Goal: Information Seeking & Learning: Compare options

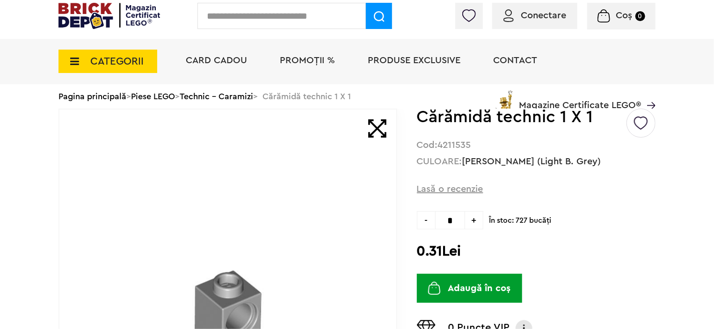
scroll to position [47, 0]
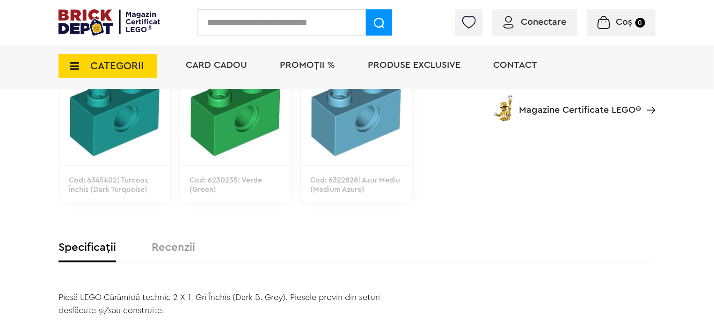
scroll to position [562, 0]
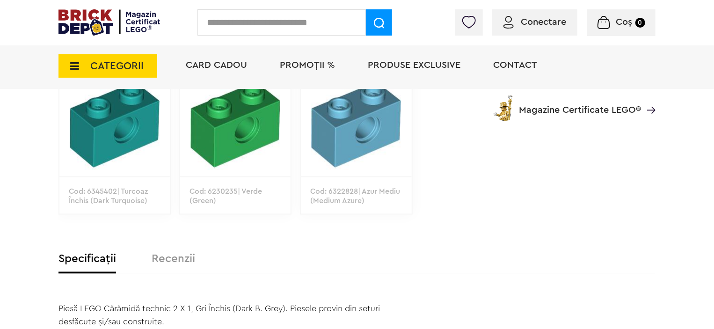
click at [375, 183] on p "Cod: 6322828| Azur Mediu (Medium Azure)" at bounding box center [356, 204] width 110 height 57
click at [369, 161] on img at bounding box center [356, 124] width 110 height 103
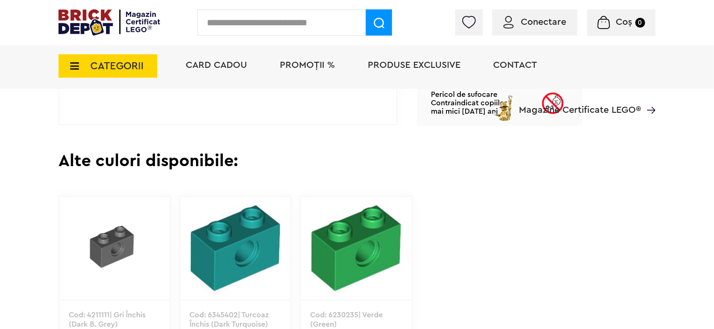
scroll to position [515, 0]
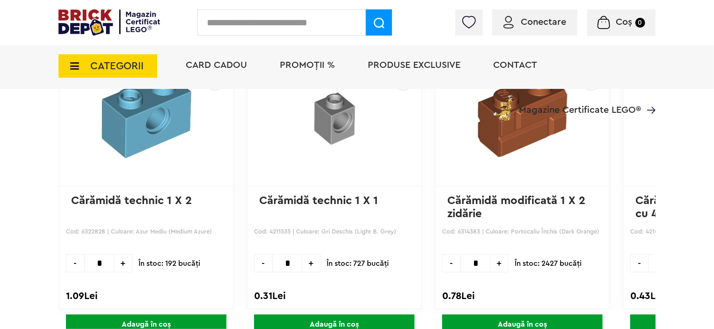
scroll to position [889, 0]
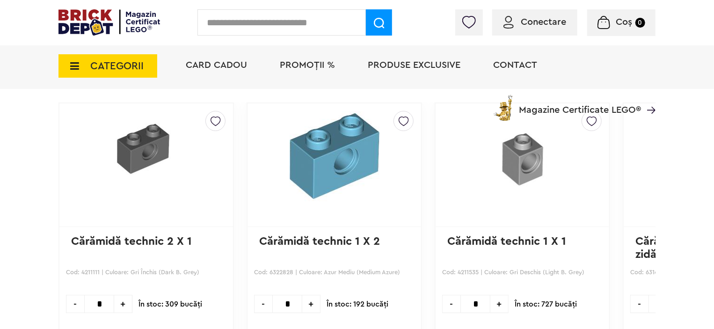
scroll to position [608, 0]
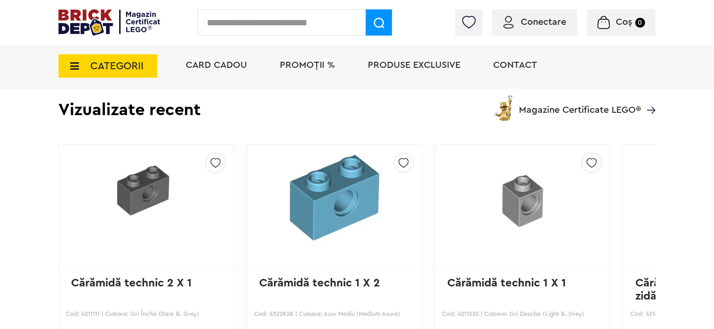
scroll to position [608, 0]
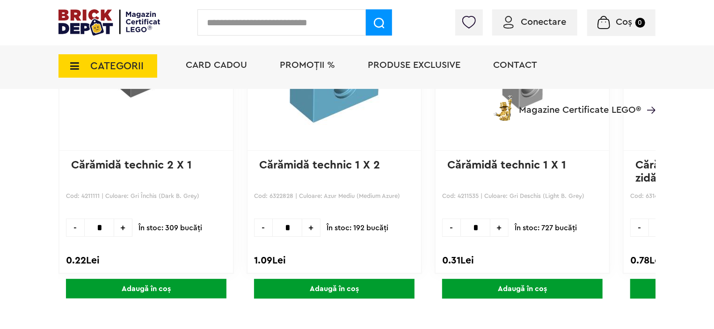
scroll to position [702, 0]
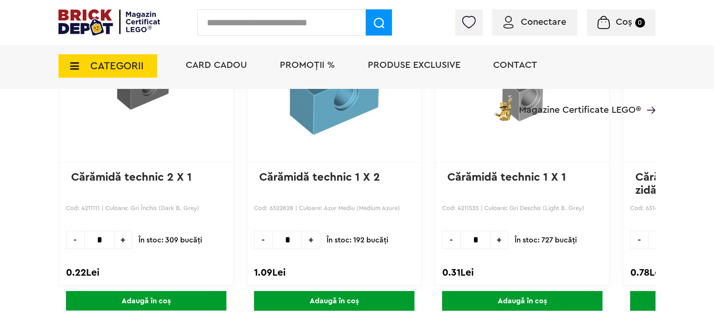
click at [162, 176] on link "Cărămidă technic 2 X 1" at bounding box center [131, 177] width 121 height 11
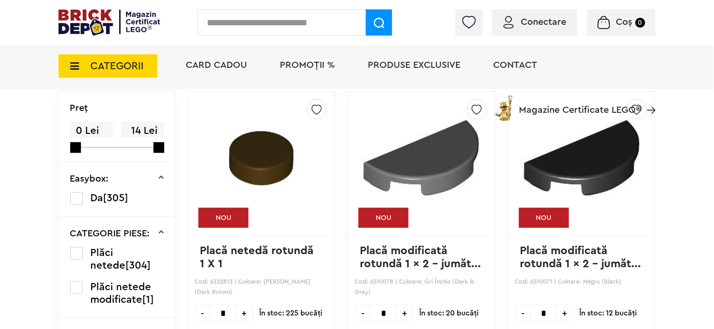
scroll to position [328, 0]
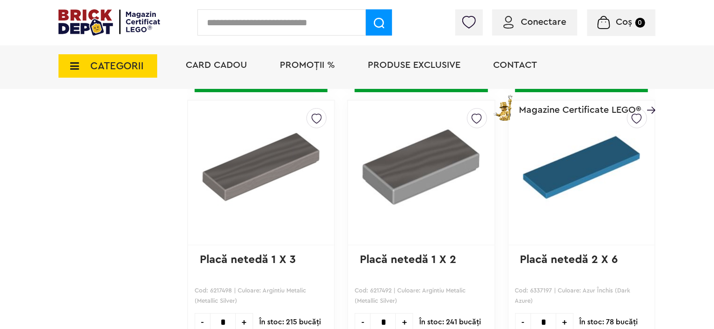
scroll to position [1856, 0]
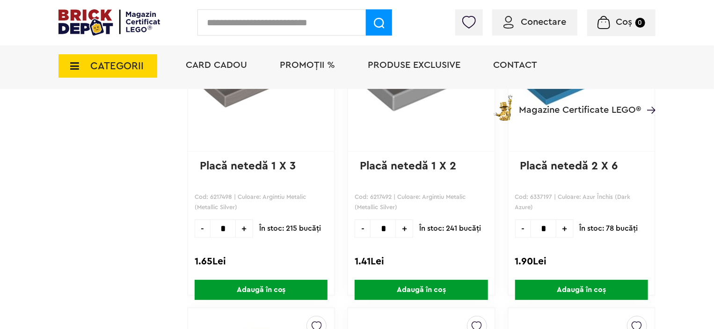
click at [436, 166] on link "Placă netedă 1 X 2" at bounding box center [408, 166] width 96 height 11
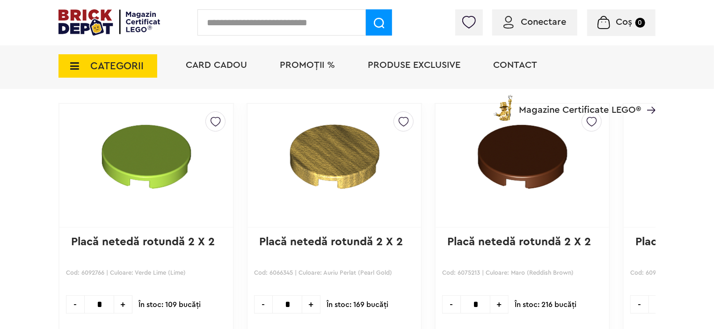
scroll to position [1038, 0]
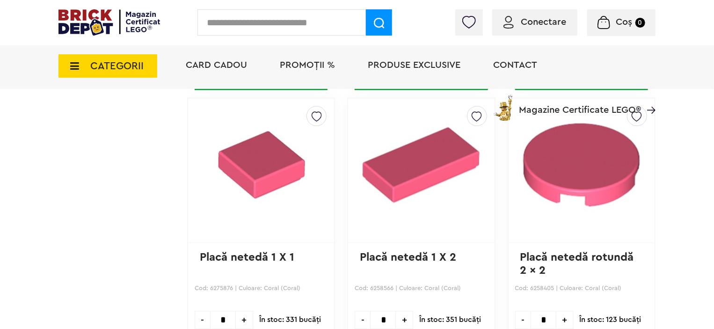
scroll to position [2698, 0]
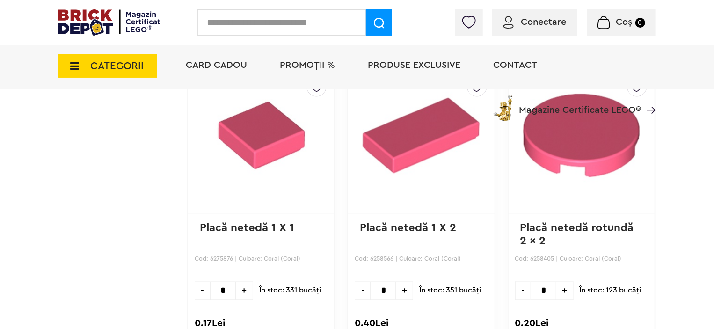
click at [371, 222] on link "Placă netedă 1 X 2" at bounding box center [408, 227] width 96 height 11
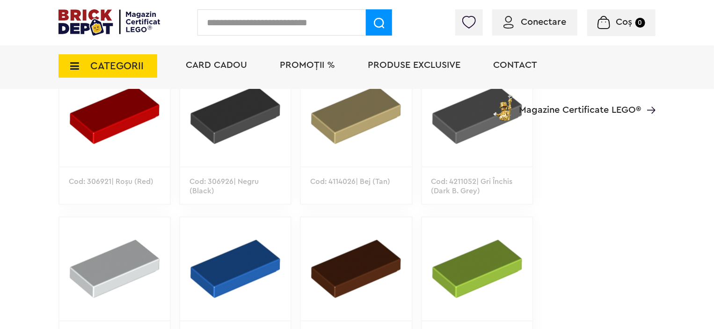
scroll to position [562, 0]
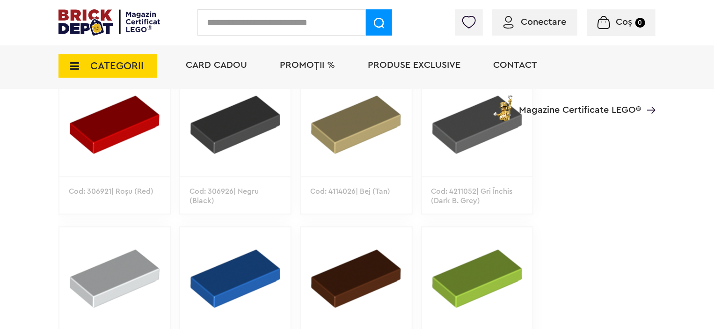
click at [451, 177] on p "Cod: 4211052| Gri Închis (Dark B. Grey)" at bounding box center [477, 204] width 110 height 57
click at [471, 144] on img at bounding box center [477, 124] width 110 height 103
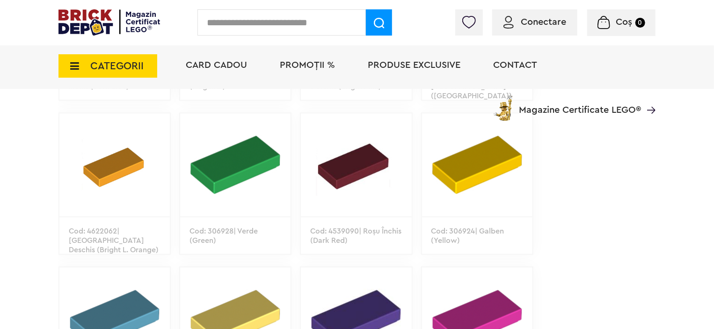
scroll to position [983, 0]
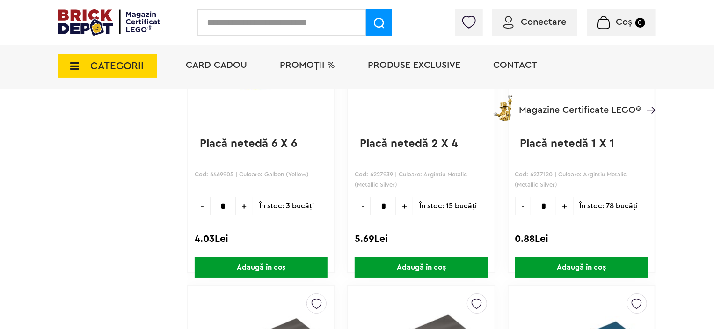
scroll to position [1591, 0]
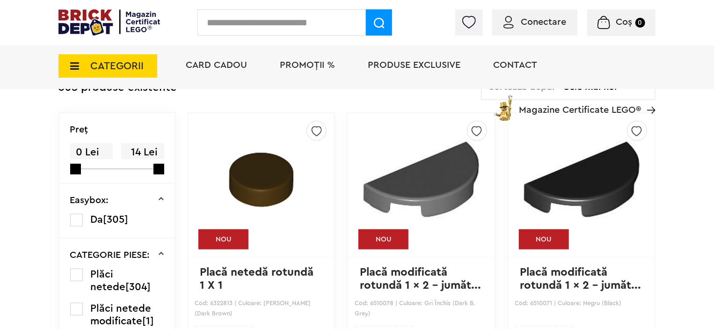
scroll to position [234, 0]
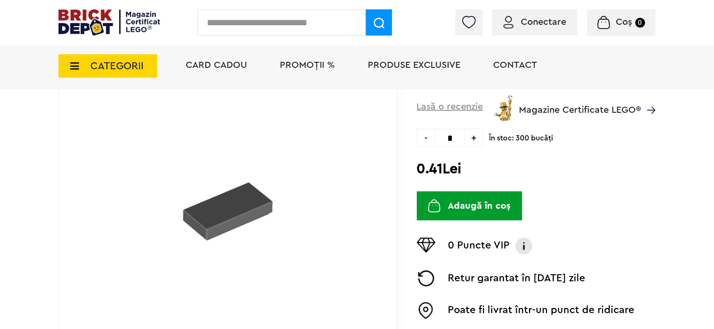
scroll to position [94, 0]
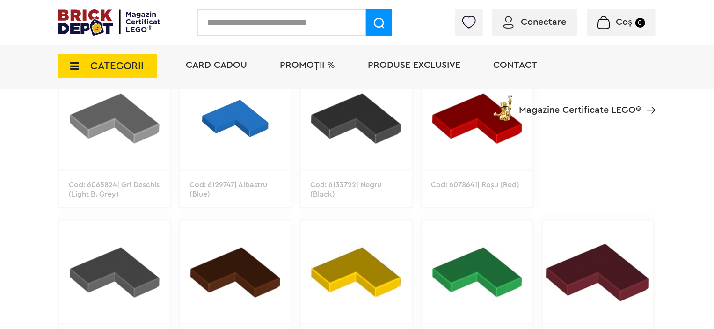
scroll to position [608, 0]
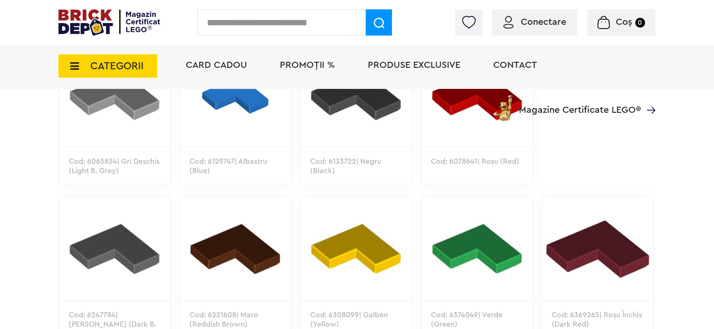
click at [123, 126] on img at bounding box center [114, 95] width 110 height 103
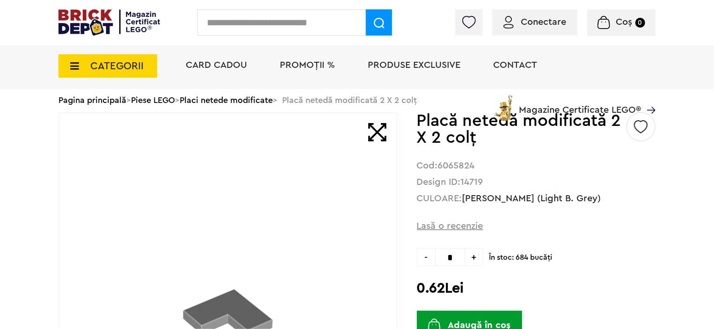
scroll to position [47, 0]
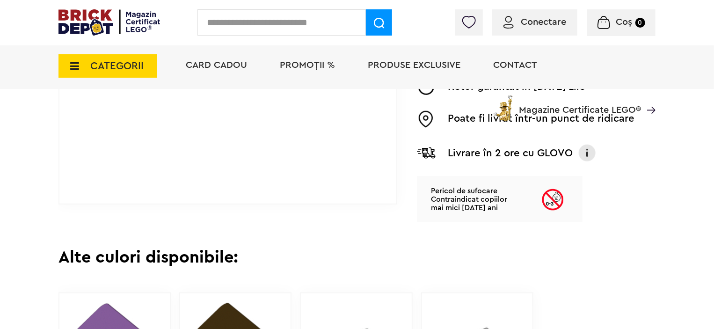
scroll to position [468, 0]
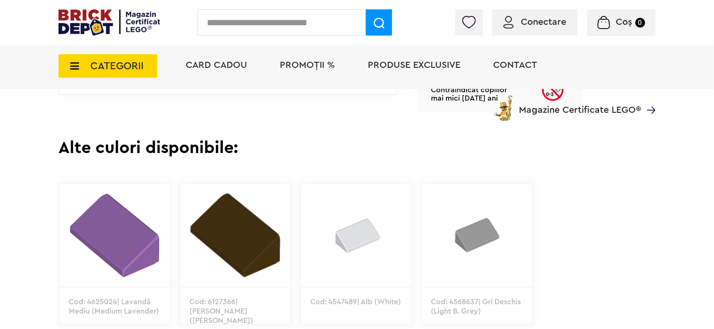
click at [456, 243] on img at bounding box center [477, 235] width 110 height 103
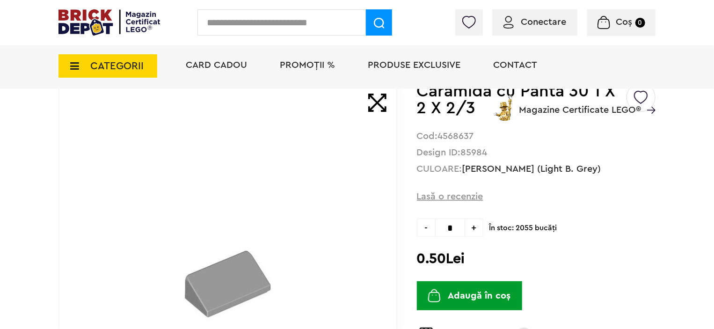
scroll to position [94, 0]
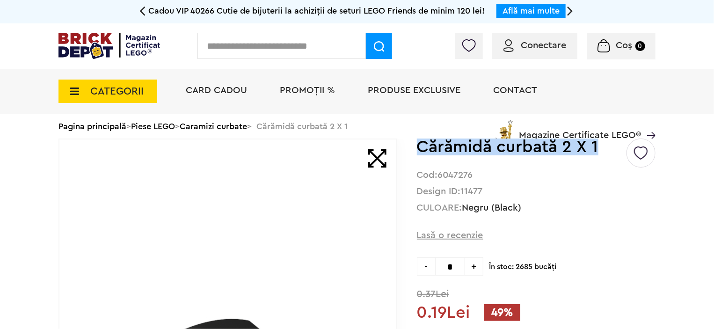
drag, startPoint x: 422, startPoint y: 145, endPoint x: 607, endPoint y: 145, distance: 185.4
click at [607, 145] on h1 "Cărămidă curbată 2 X 1" at bounding box center [521, 147] width 208 height 17
copy h1 "Cărămidă curbată 2 X 1"
click at [240, 49] on input "text" at bounding box center [282, 46] width 169 height 26
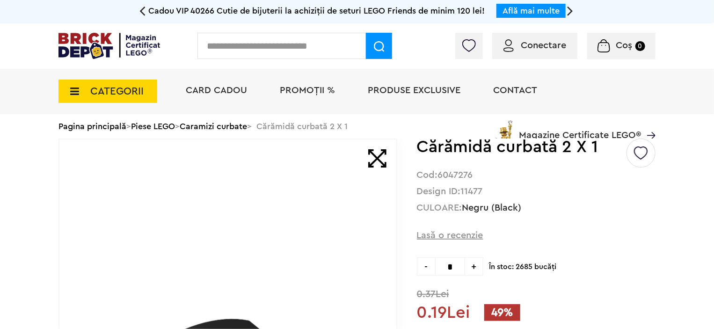
paste input "**********"
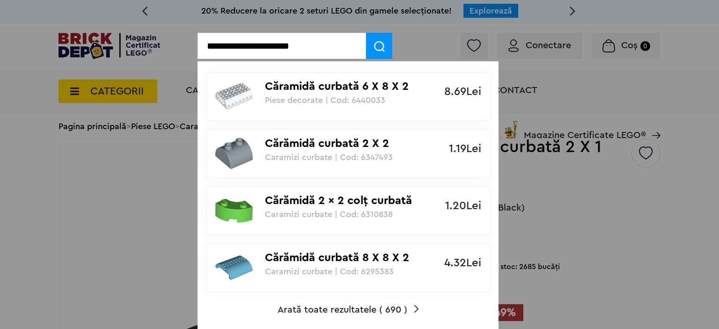
type input "**********"
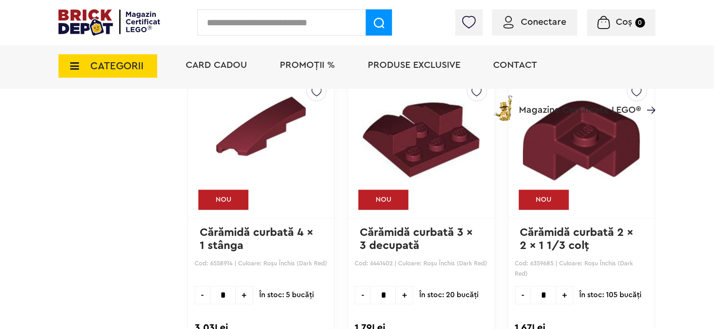
scroll to position [2528, 0]
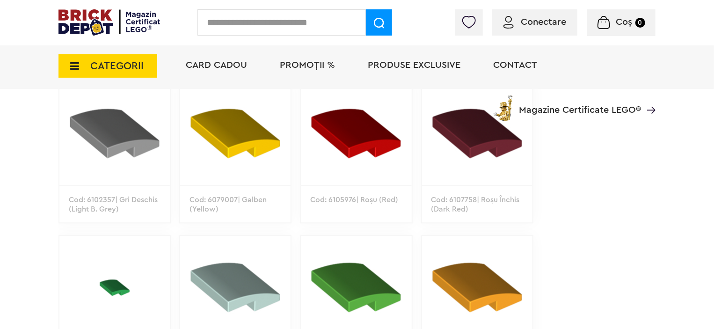
scroll to position [889, 0]
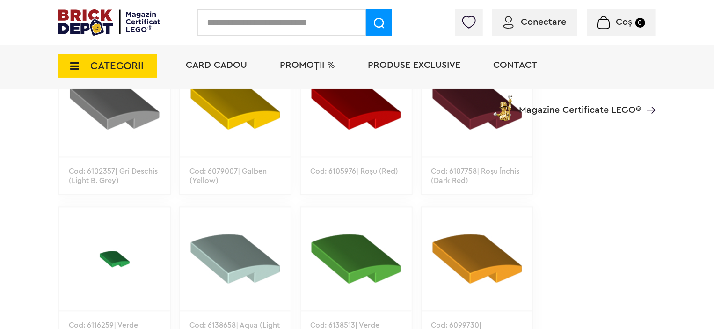
click at [129, 139] on img at bounding box center [114, 105] width 110 height 103
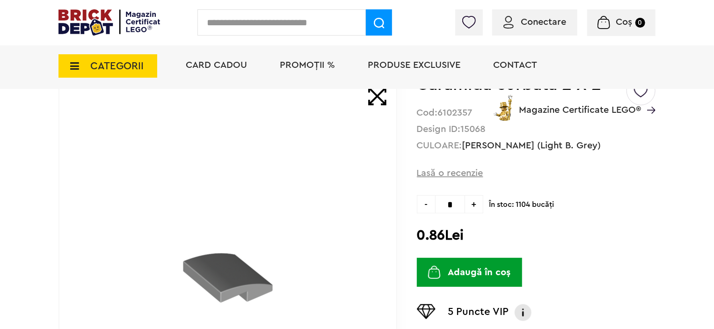
scroll to position [140, 0]
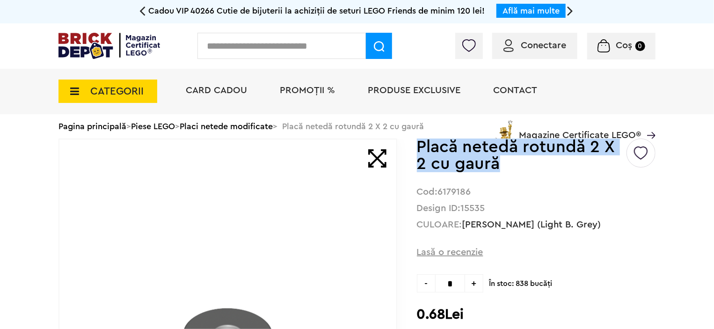
drag, startPoint x: 419, startPoint y: 144, endPoint x: 511, endPoint y: 166, distance: 94.3
click at [511, 166] on h1 "Placă netedă rotundă 2 X 2 cu gaură" at bounding box center [521, 156] width 208 height 34
copy h1 "Placă netedă rotundă 2 X 2 cu gaură"
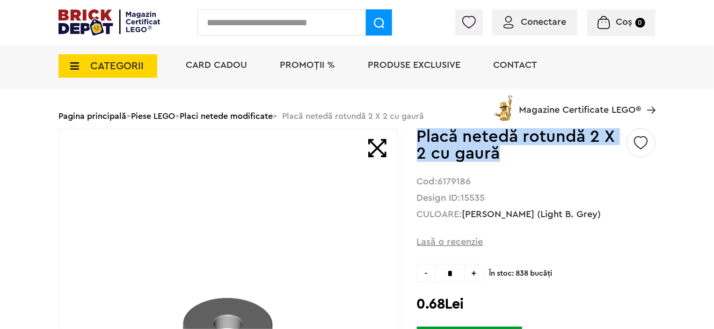
scroll to position [47, 0]
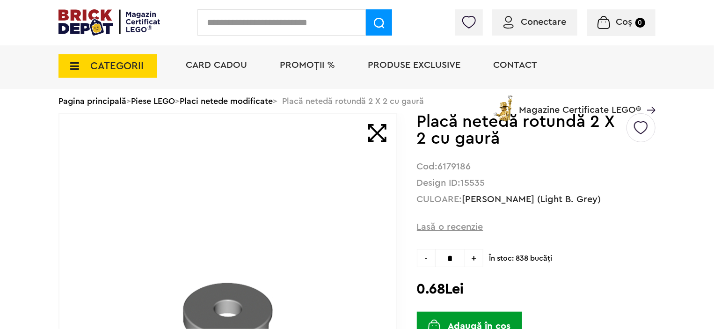
click at [246, 29] on input "text" at bounding box center [282, 22] width 169 height 26
paste input "**********"
type input "**********"
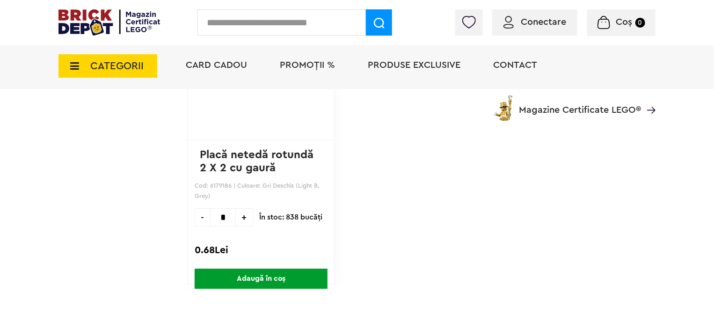
scroll to position [1445, 0]
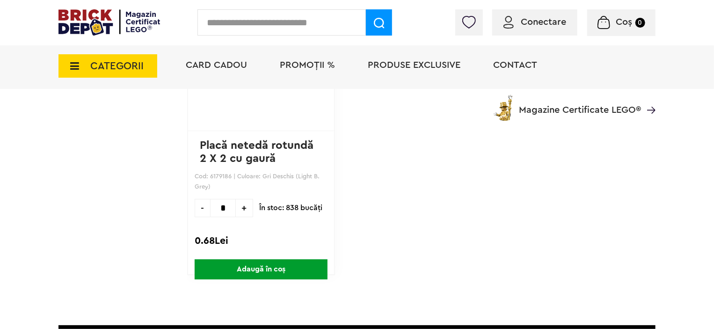
click at [282, 27] on input "text" at bounding box center [282, 22] width 169 height 26
paste input "**********"
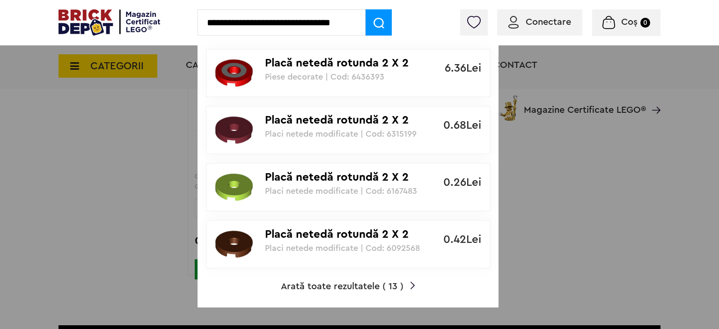
scroll to position [0, 0]
type input "**********"
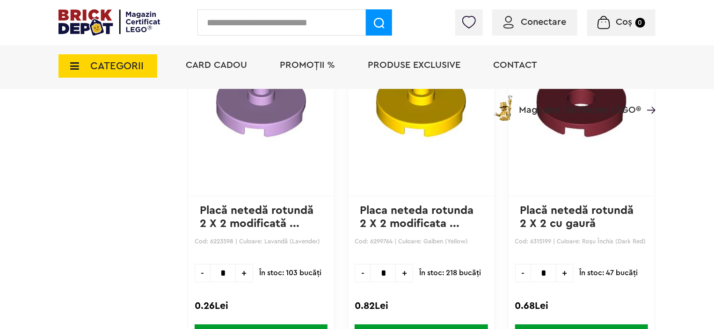
scroll to position [1357, 0]
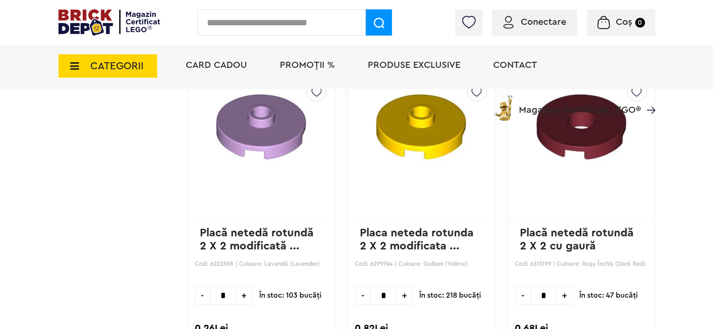
click at [399, 233] on link "Placa neteda rotunda 2 X 2 modificata ..." at bounding box center [418, 239] width 117 height 24
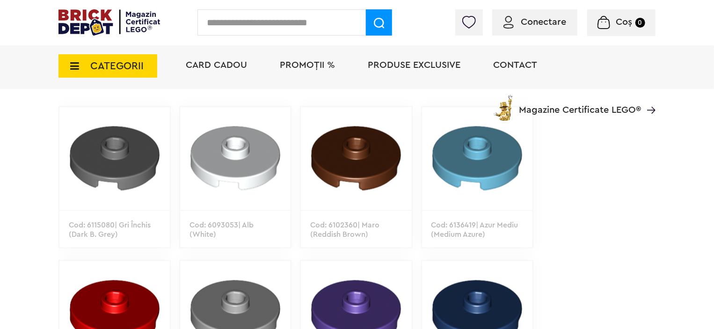
scroll to position [608, 0]
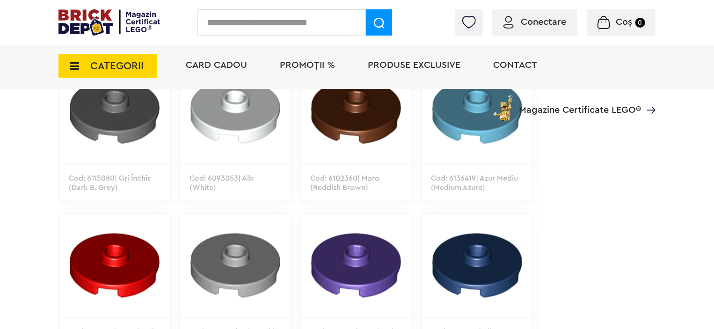
click at [262, 262] on img at bounding box center [235, 265] width 110 height 103
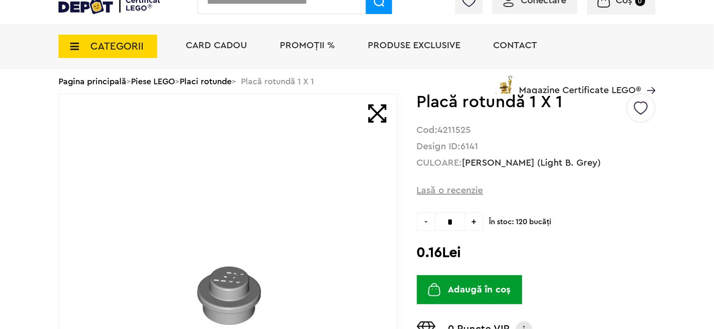
scroll to position [94, 0]
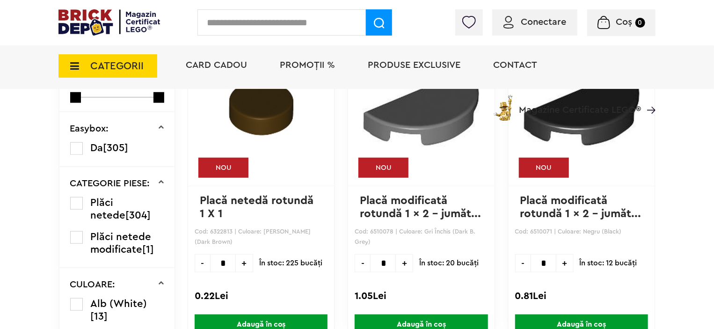
scroll to position [328, 0]
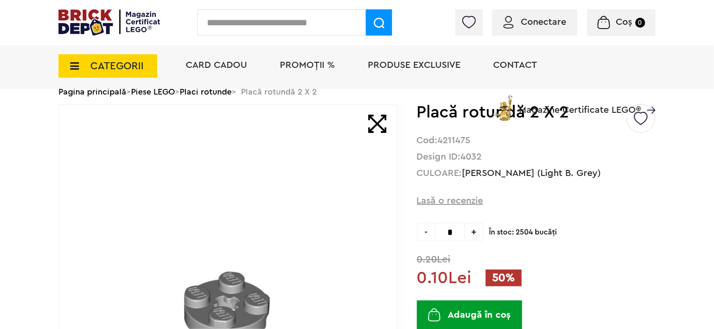
scroll to position [140, 0]
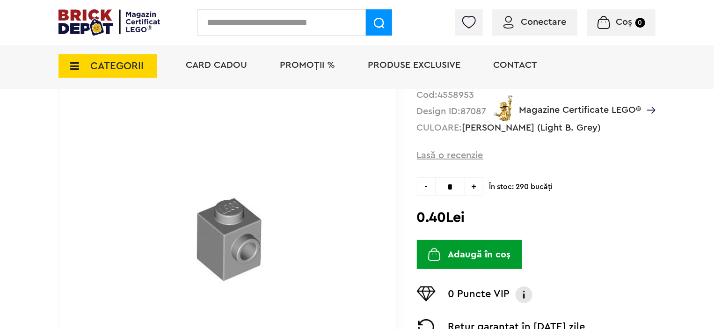
scroll to position [140, 0]
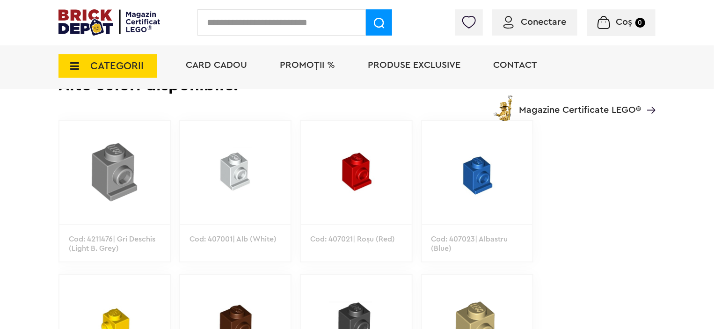
scroll to position [515, 0]
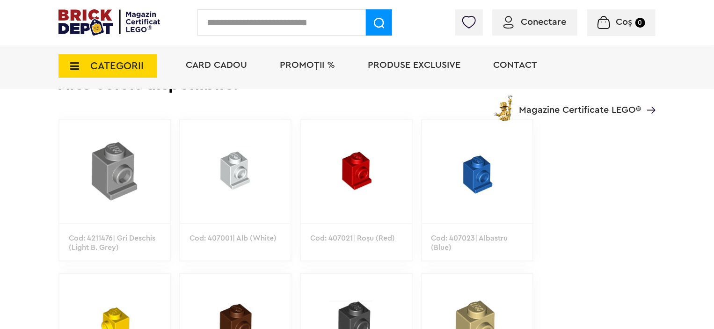
click at [110, 211] on img at bounding box center [114, 171] width 110 height 103
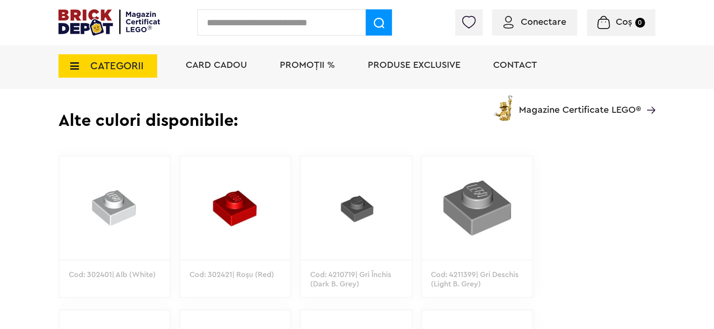
scroll to position [491, 0]
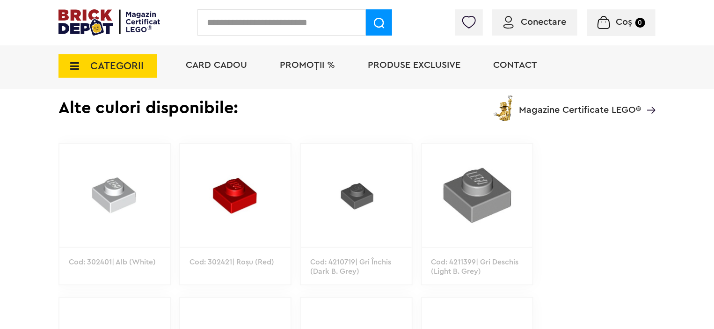
click at [476, 261] on p "Cod: 4211399| Gri Deschis (Light B. Grey)" at bounding box center [477, 275] width 110 height 57
click at [476, 241] on img at bounding box center [477, 195] width 110 height 103
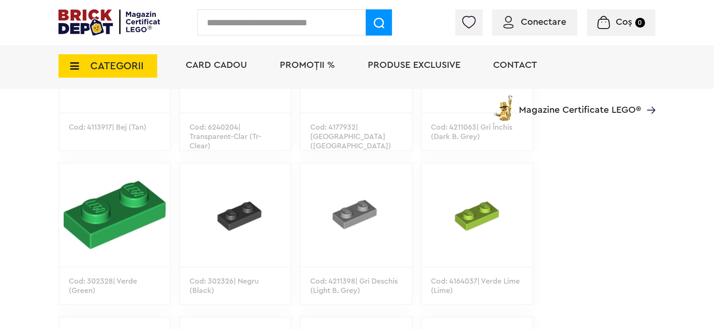
scroll to position [796, 0]
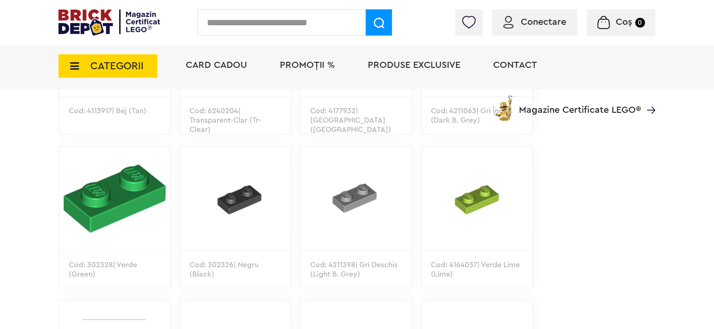
click at [368, 246] on img at bounding box center [356, 198] width 110 height 103
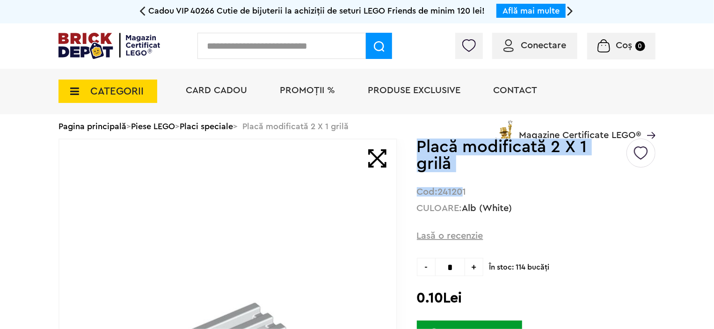
drag, startPoint x: 419, startPoint y: 145, endPoint x: 465, endPoint y: 176, distance: 55.3
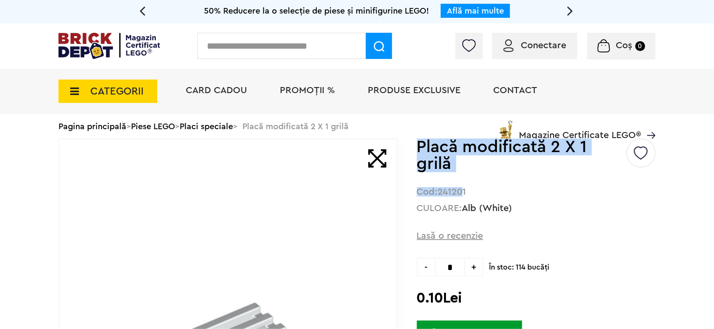
click at [477, 172] on h1 "Placă modificată 2 X 1 grilă" at bounding box center [521, 156] width 208 height 34
drag, startPoint x: 424, startPoint y: 145, endPoint x: 464, endPoint y: 167, distance: 46.5
click at [464, 167] on h1 "Placă modificată 2 X 1 grilă" at bounding box center [521, 156] width 208 height 34
copy h1 "Placă modificată 2 X 1 grilă"
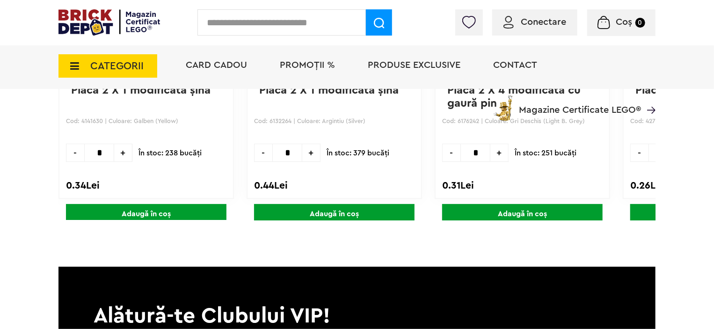
scroll to position [1170, 0]
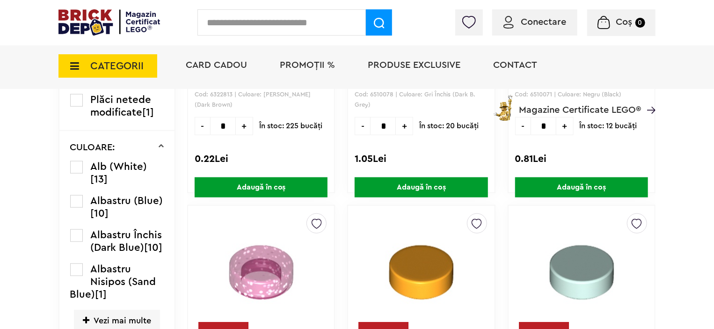
scroll to position [468, 0]
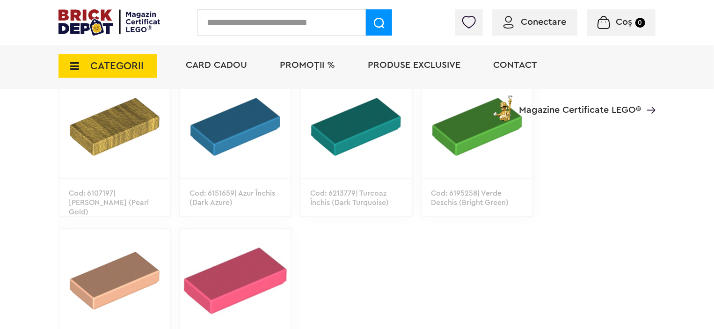
scroll to position [1545, 0]
